Goal: Navigation & Orientation: Find specific page/section

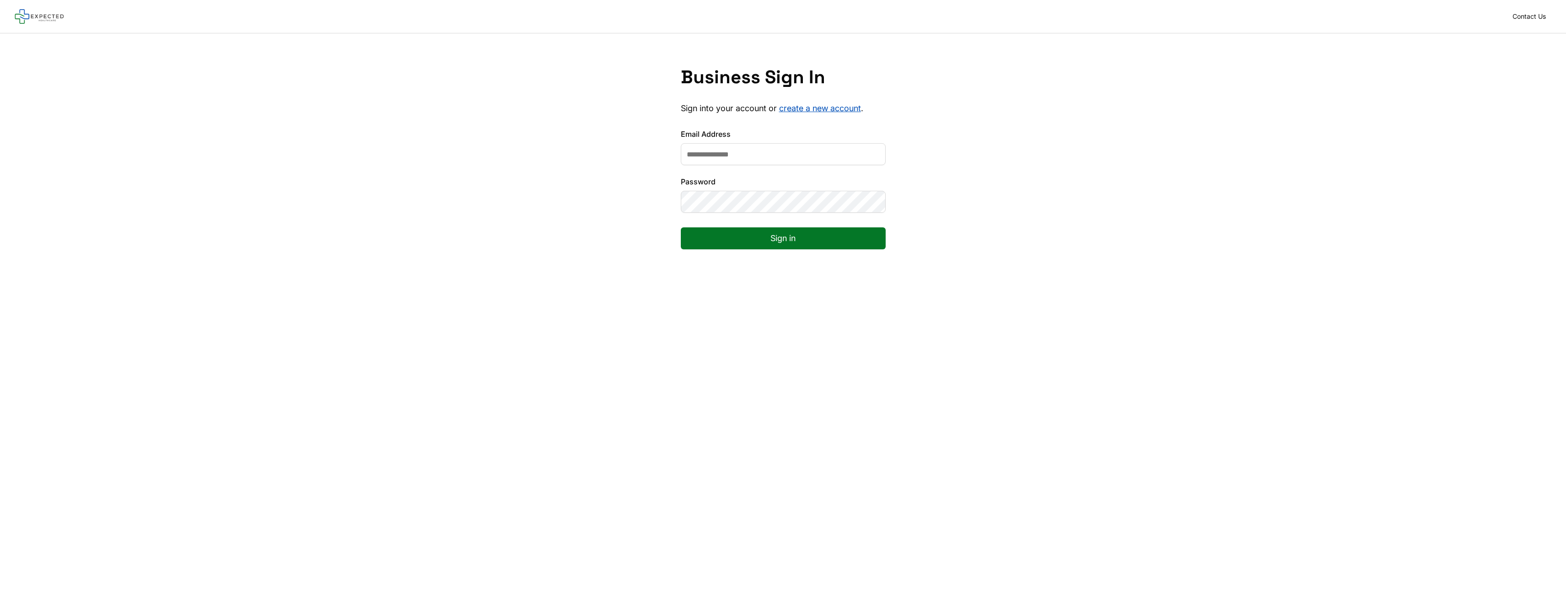
drag, startPoint x: 755, startPoint y: 165, endPoint x: 756, endPoint y: 160, distance: 5.5
click at [755, 165] on form "Email Address Password Sign in" at bounding box center [783, 195] width 205 height 135
click at [755, 156] on input "Email Address" at bounding box center [783, 154] width 205 height 22
type input "**********"
click at [748, 233] on button "Sign in" at bounding box center [783, 238] width 205 height 22
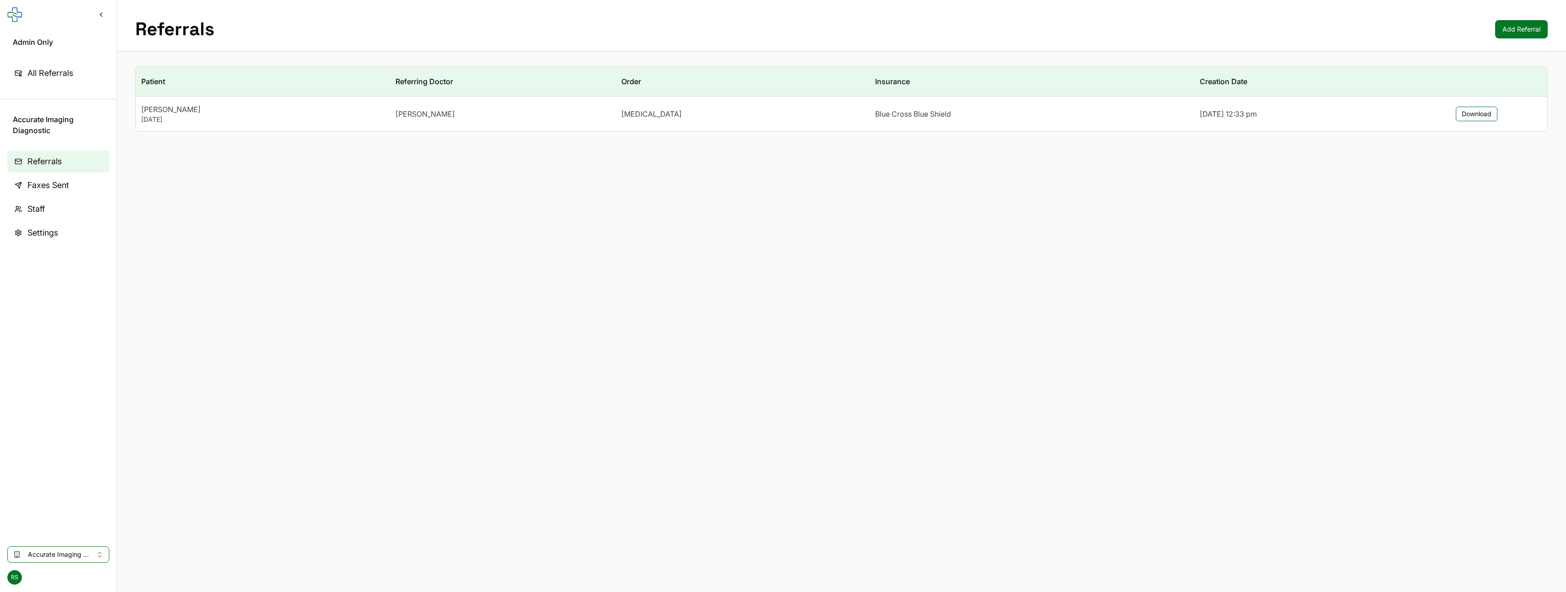
click at [74, 183] on link "Faxes Sent" at bounding box center [58, 185] width 102 height 22
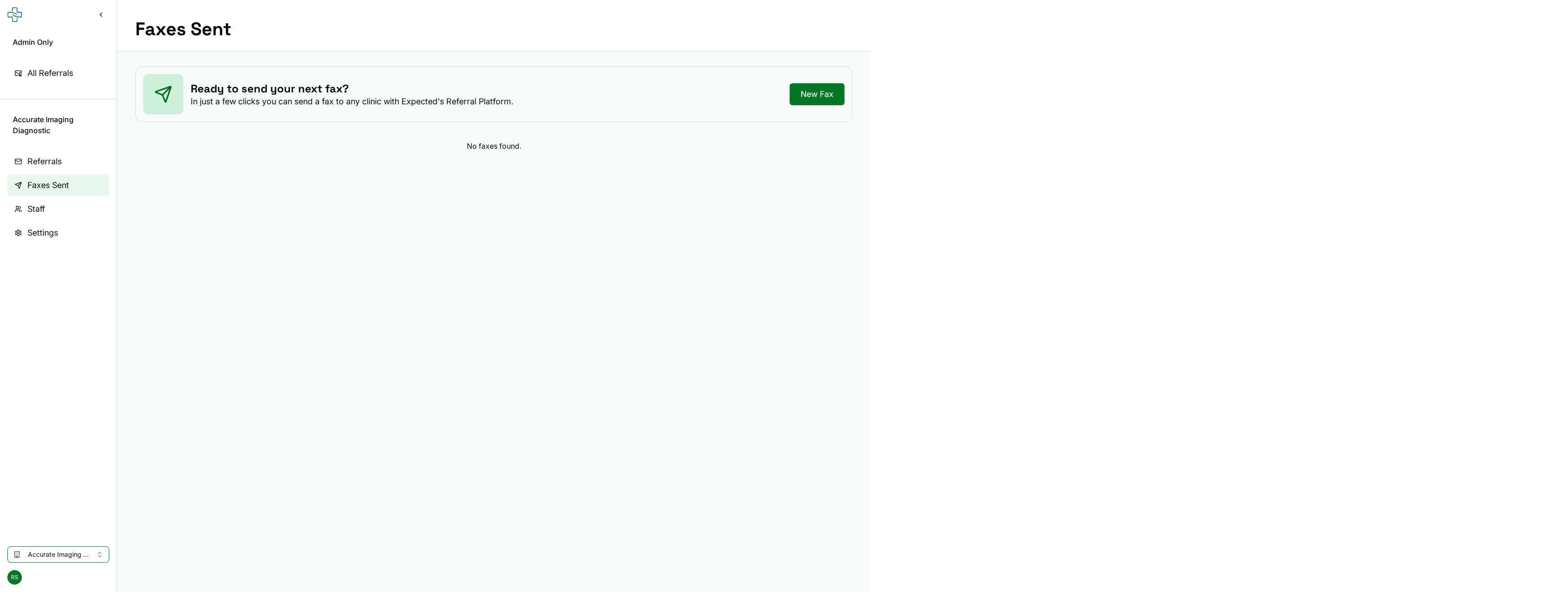
click at [67, 202] on link "Staff" at bounding box center [58, 209] width 102 height 22
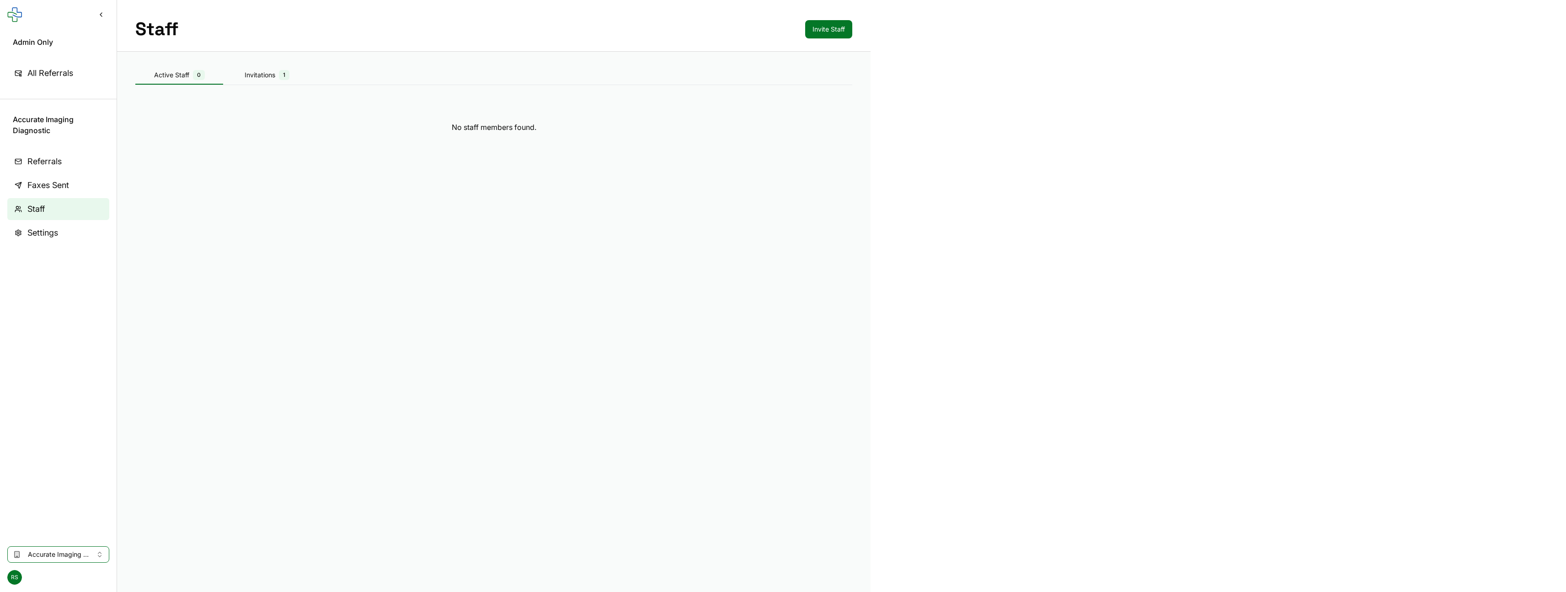
click at [59, 230] on link "Settings" at bounding box center [58, 233] width 102 height 22
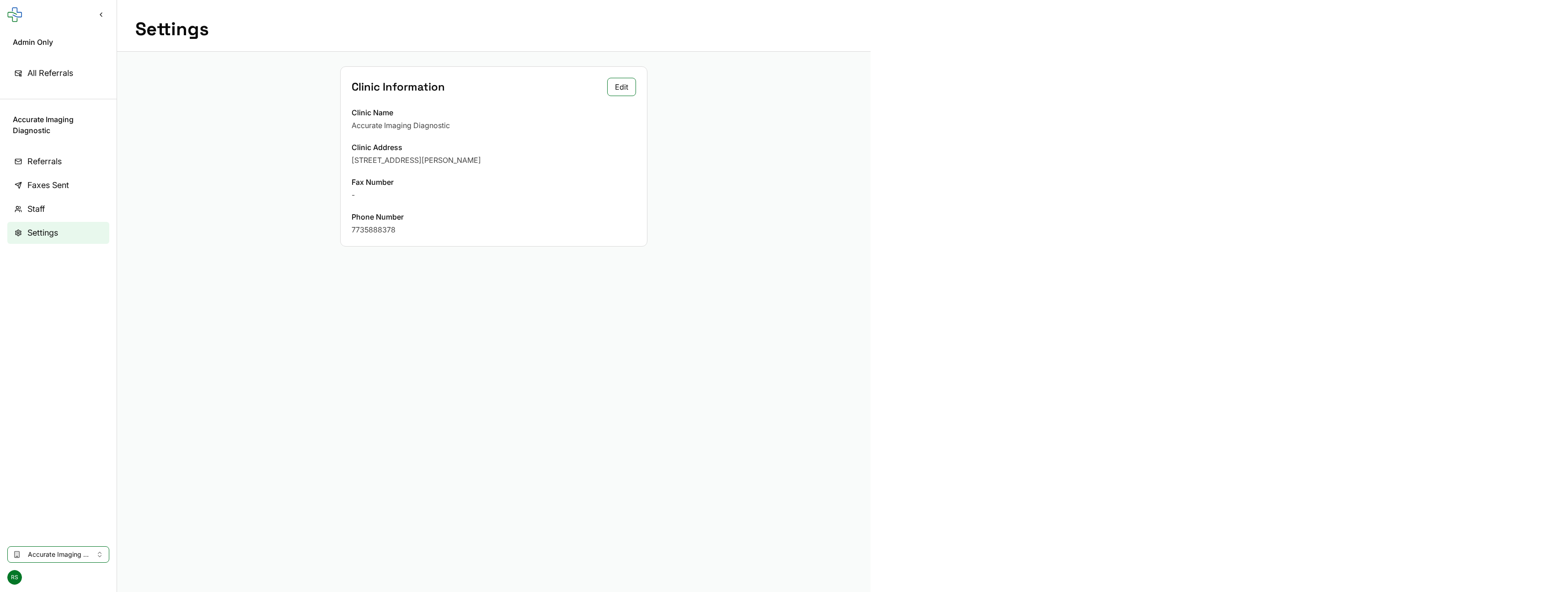
drag, startPoint x: 59, startPoint y: 217, endPoint x: 61, endPoint y: 208, distance: 9.0
click at [59, 216] on link "Staff" at bounding box center [58, 209] width 102 height 22
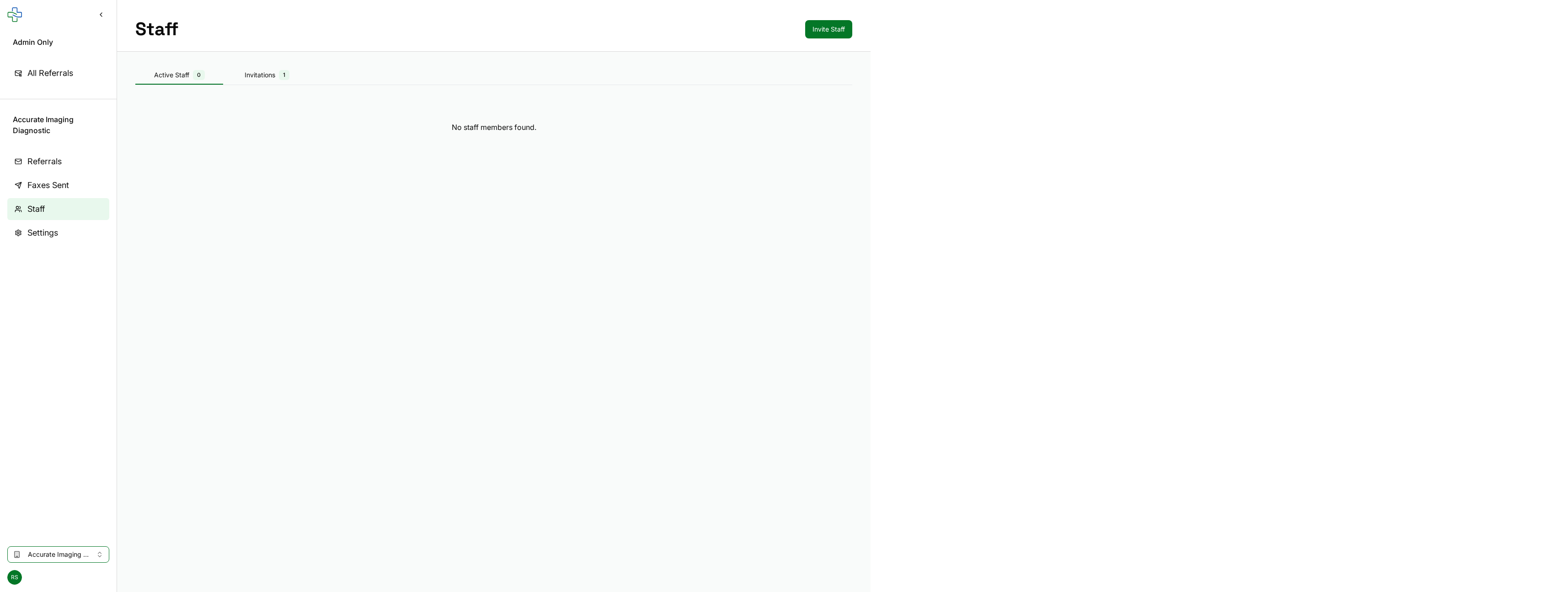
click at [63, 201] on link "Staff" at bounding box center [58, 209] width 102 height 22
click at [66, 188] on span "Faxes Sent" at bounding box center [48, 185] width 42 height 13
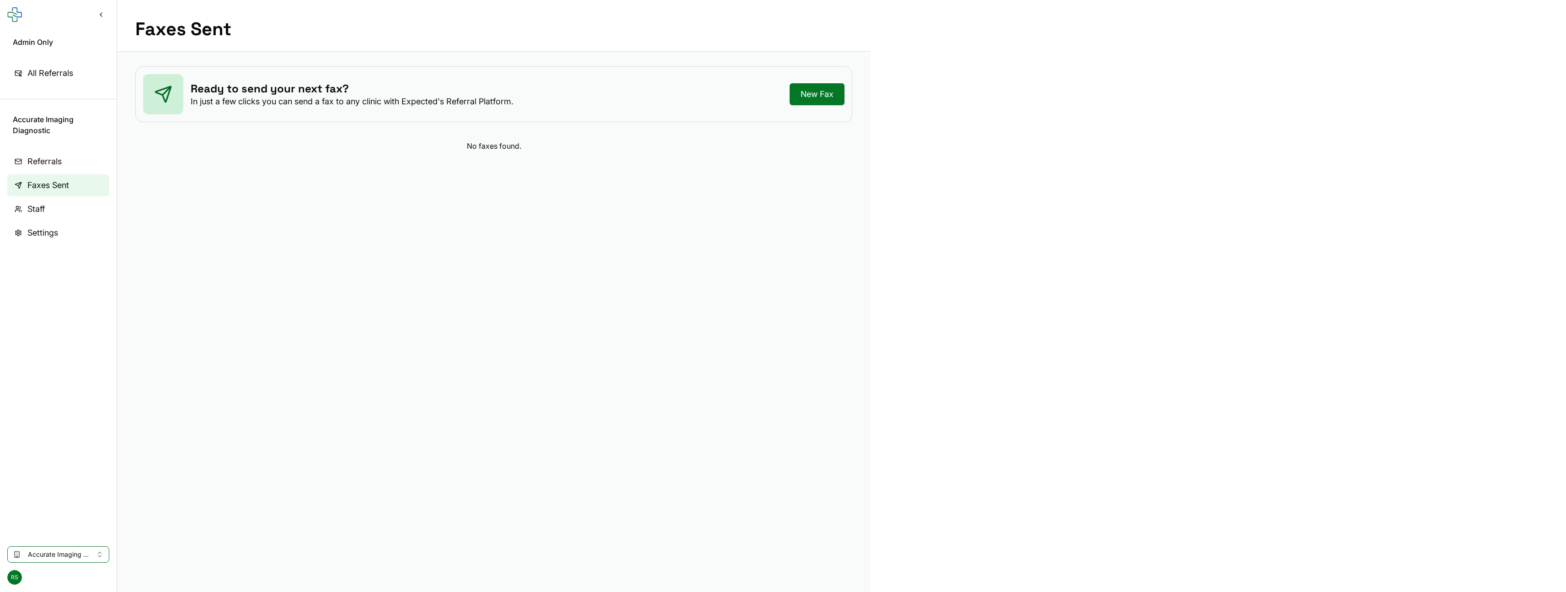
click at [73, 167] on link "Referrals" at bounding box center [58, 161] width 102 height 22
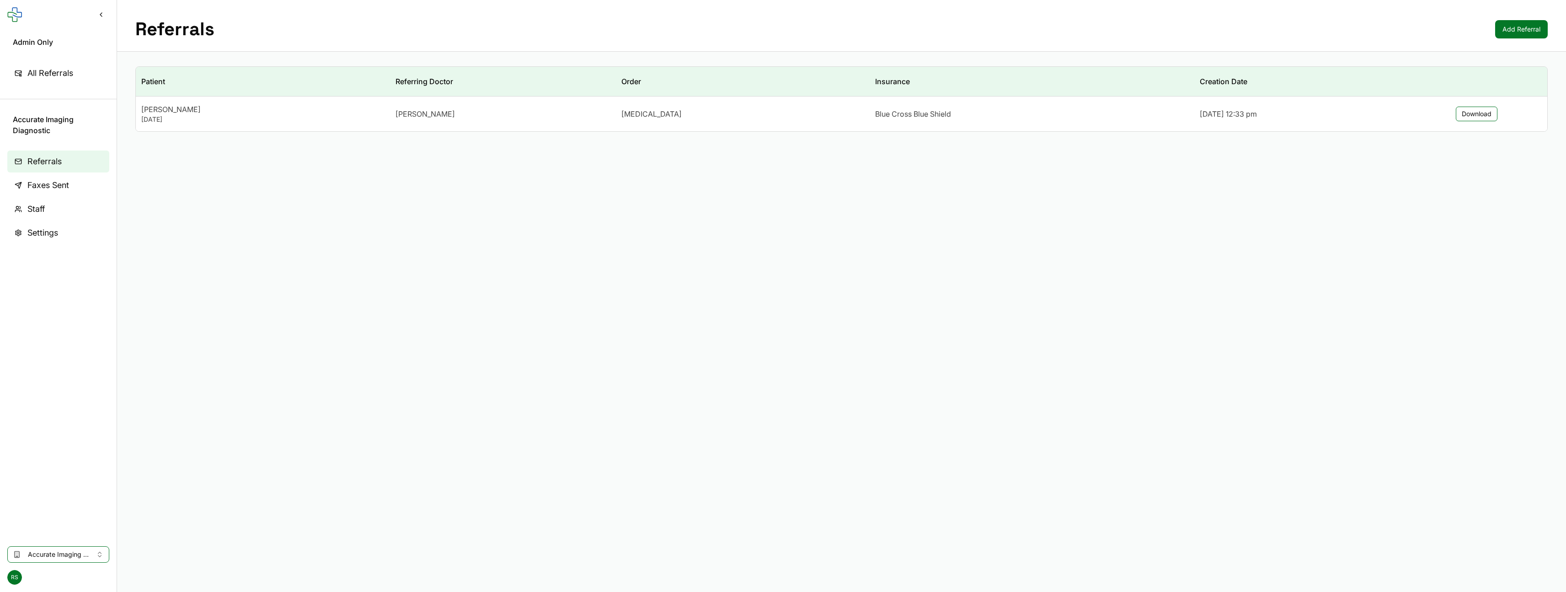
drag, startPoint x: 19, startPoint y: 571, endPoint x: 26, endPoint y: 571, distance: 6.9
click at [18, 572] on span "RS" at bounding box center [14, 577] width 15 height 15
click at [37, 560] on button "Sign Out" at bounding box center [58, 557] width 98 height 16
